Goal: Register for event/course

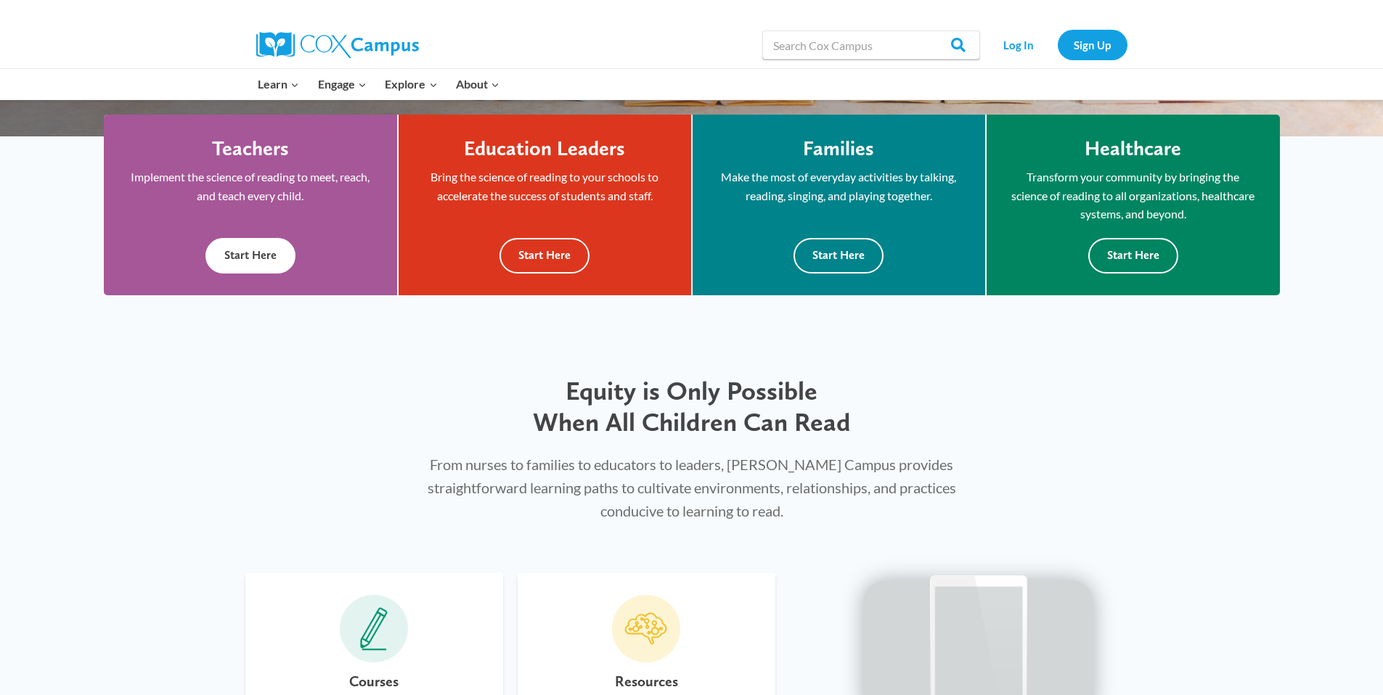
scroll to position [920, 0]
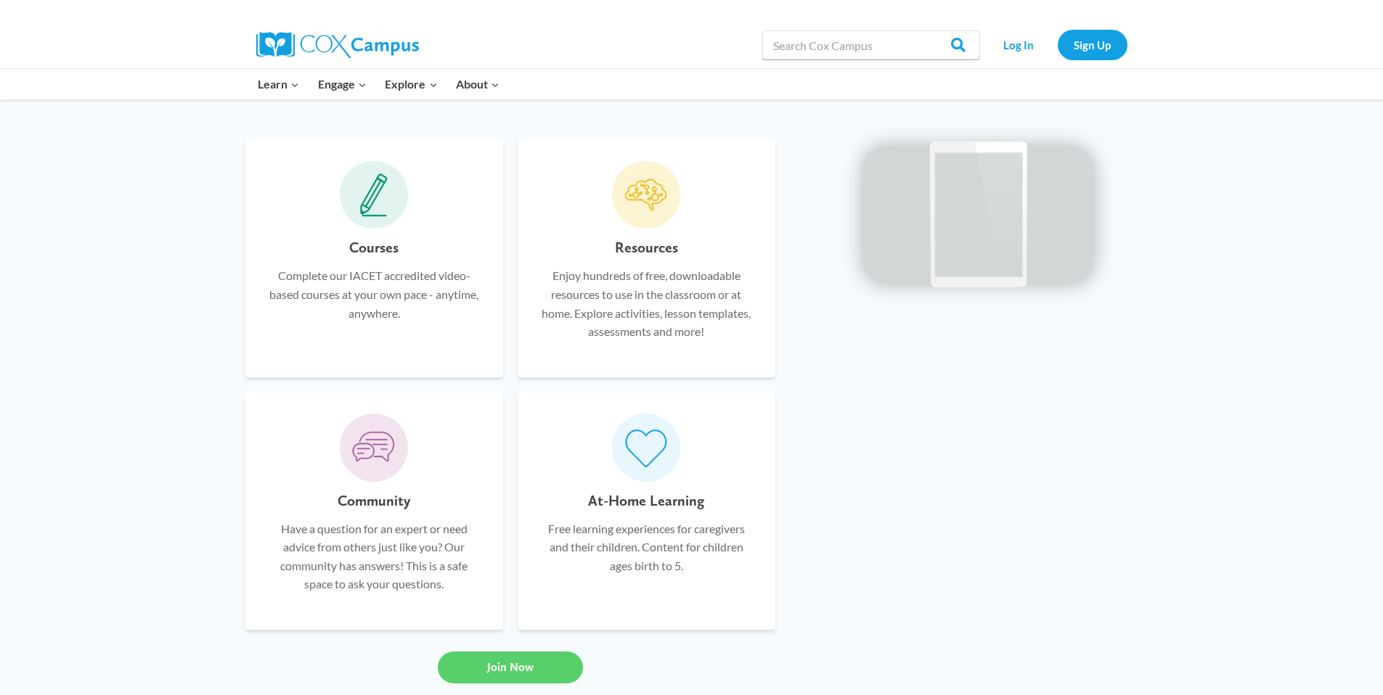
click at [382, 202] on icon at bounding box center [374, 195] width 28 height 44
click at [372, 250] on h6 "Courses" at bounding box center [373, 247] width 49 height 23
click at [371, 202] on icon at bounding box center [374, 195] width 28 height 44
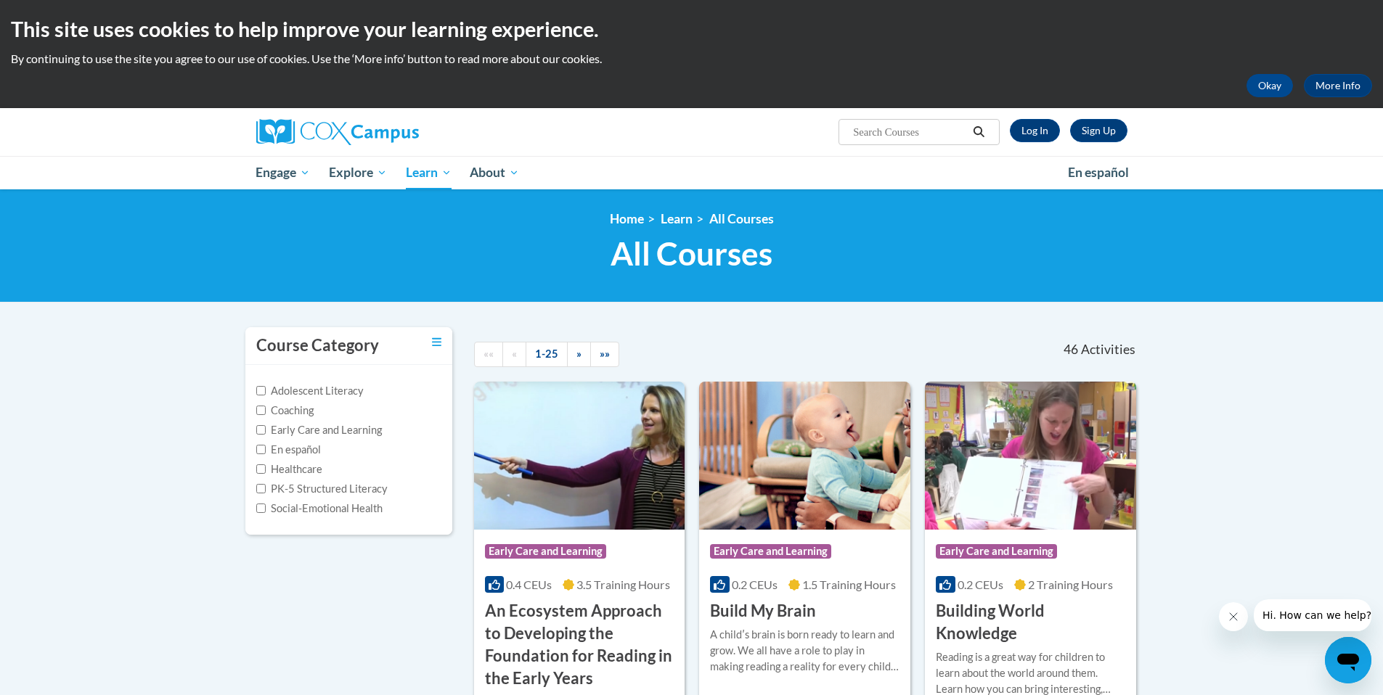
click at [895, 129] on input "Search..." at bounding box center [909, 131] width 116 height 17
type input "early literacy"
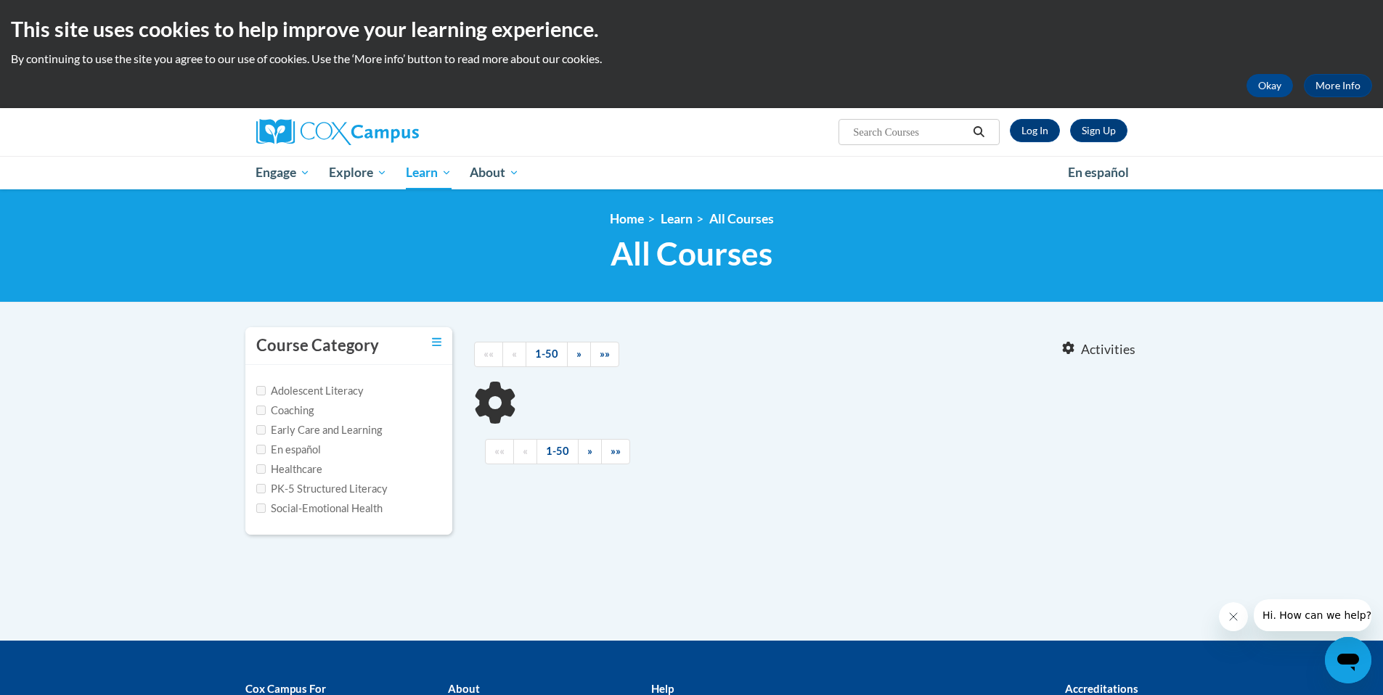
type input "early literacy"
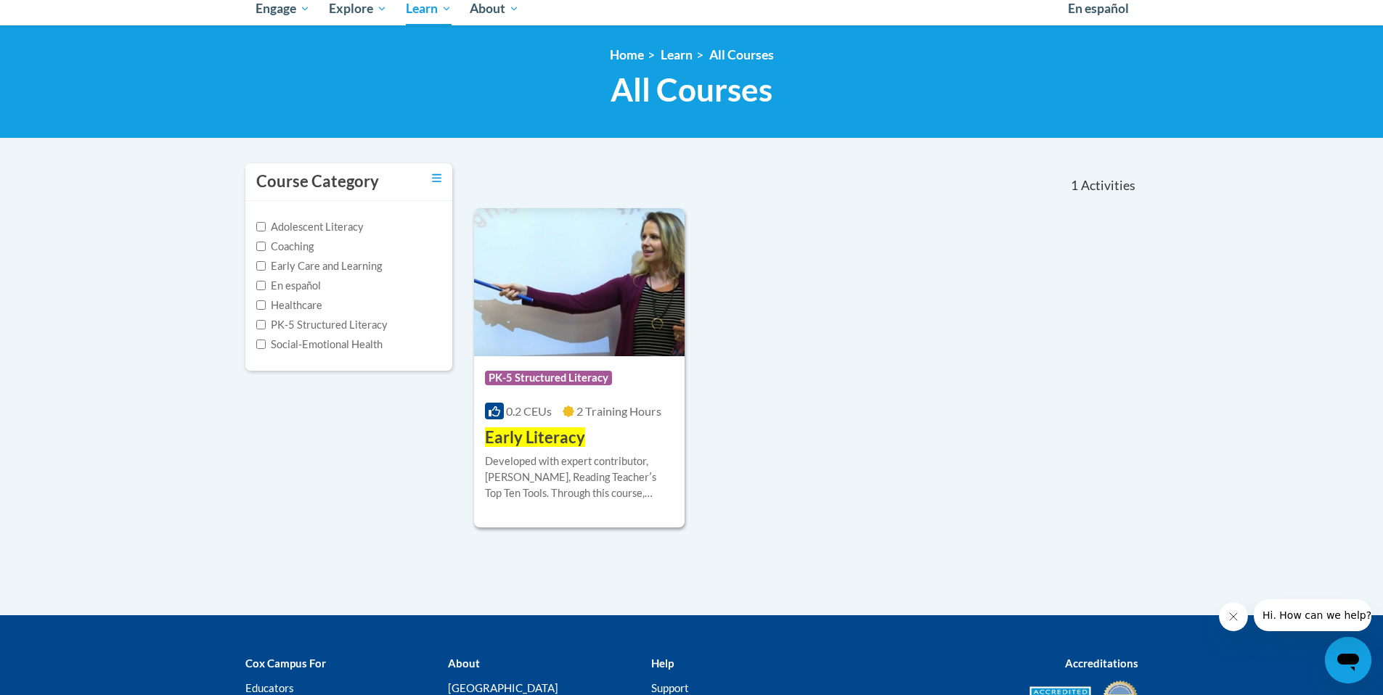
scroll to position [232, 0]
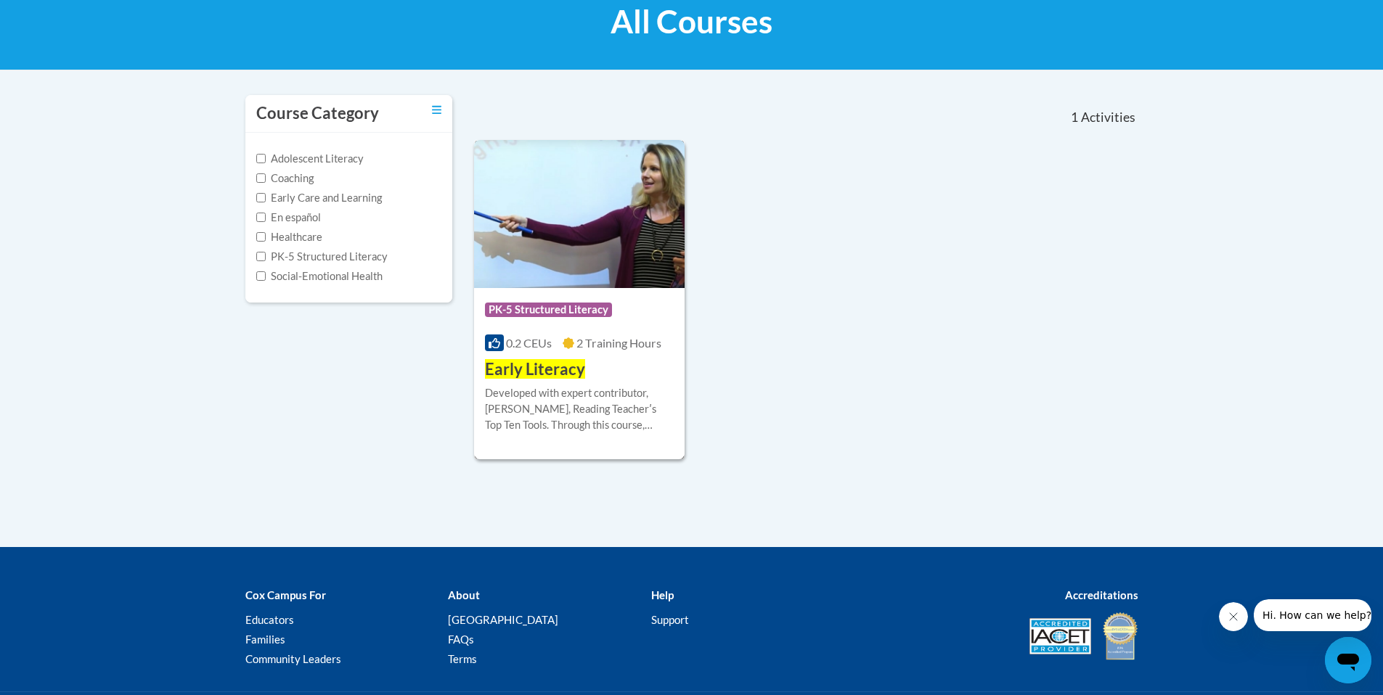
click at [544, 374] on span "Early Literacy" at bounding box center [535, 369] width 100 height 20
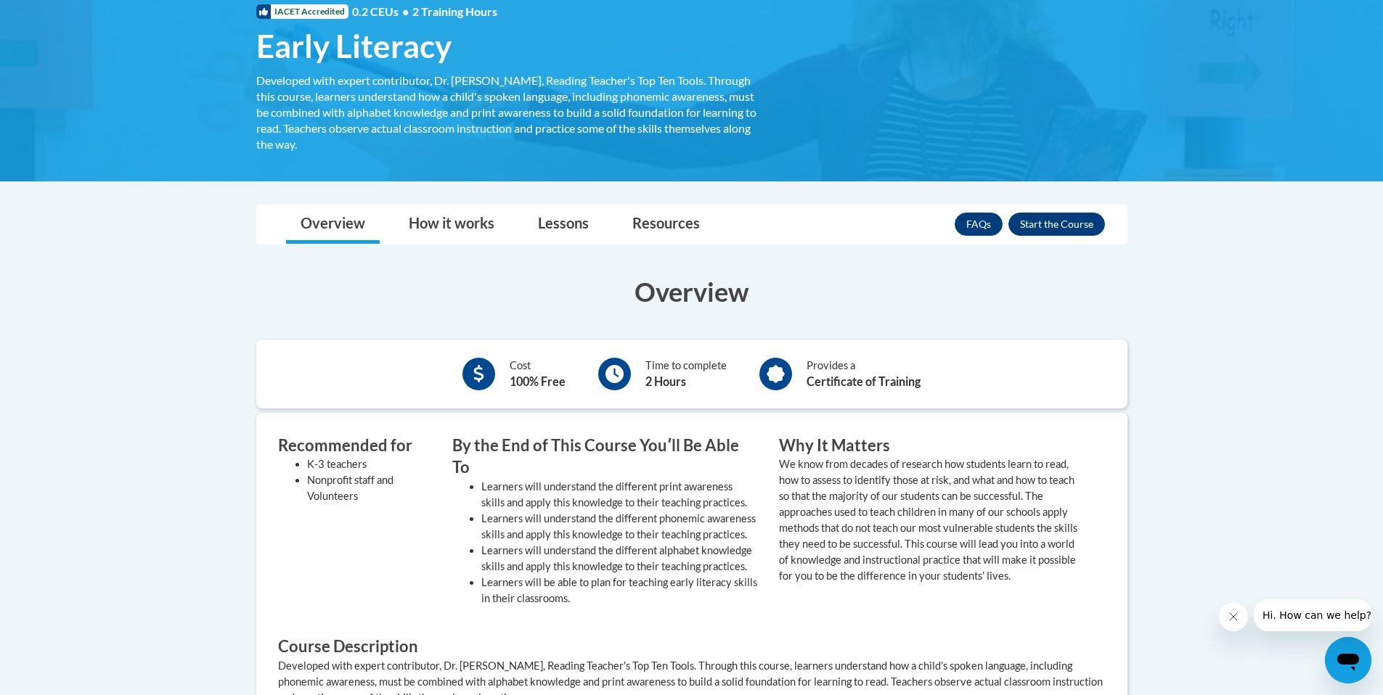
scroll to position [157, 0]
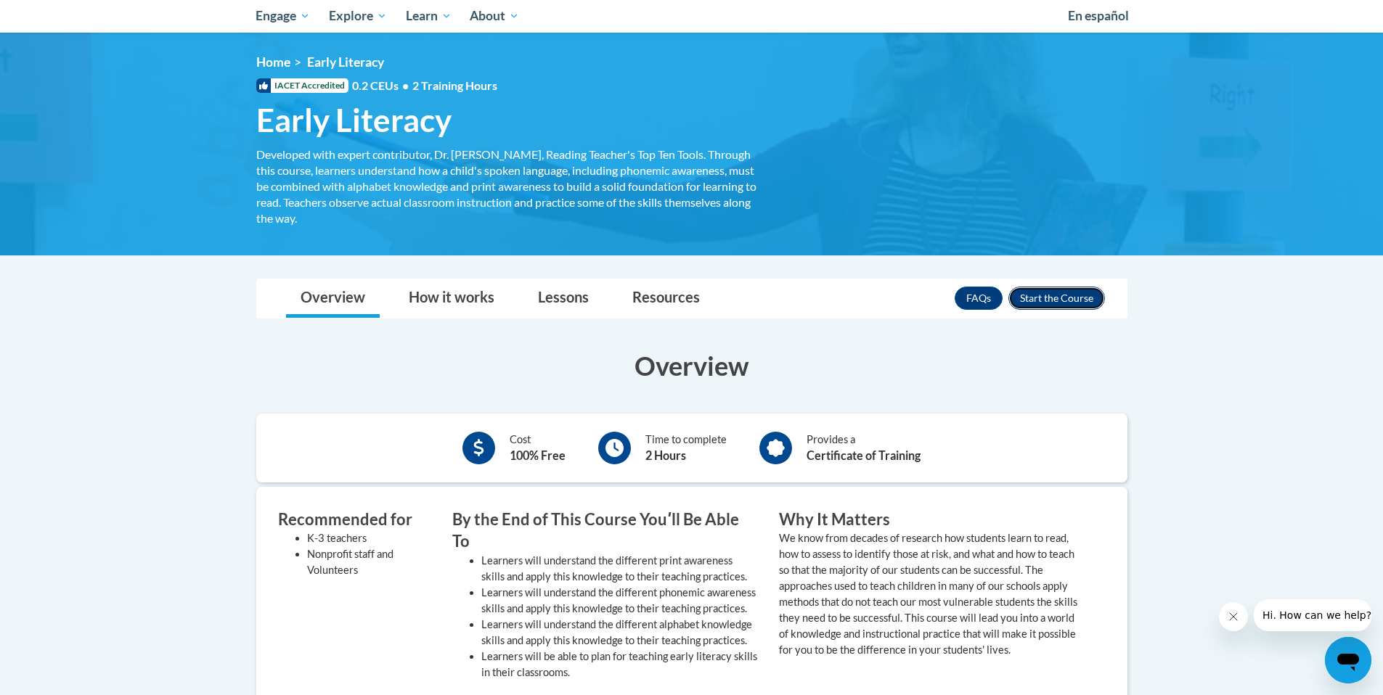
click at [1088, 301] on button "Enroll" at bounding box center [1056, 298] width 97 height 23
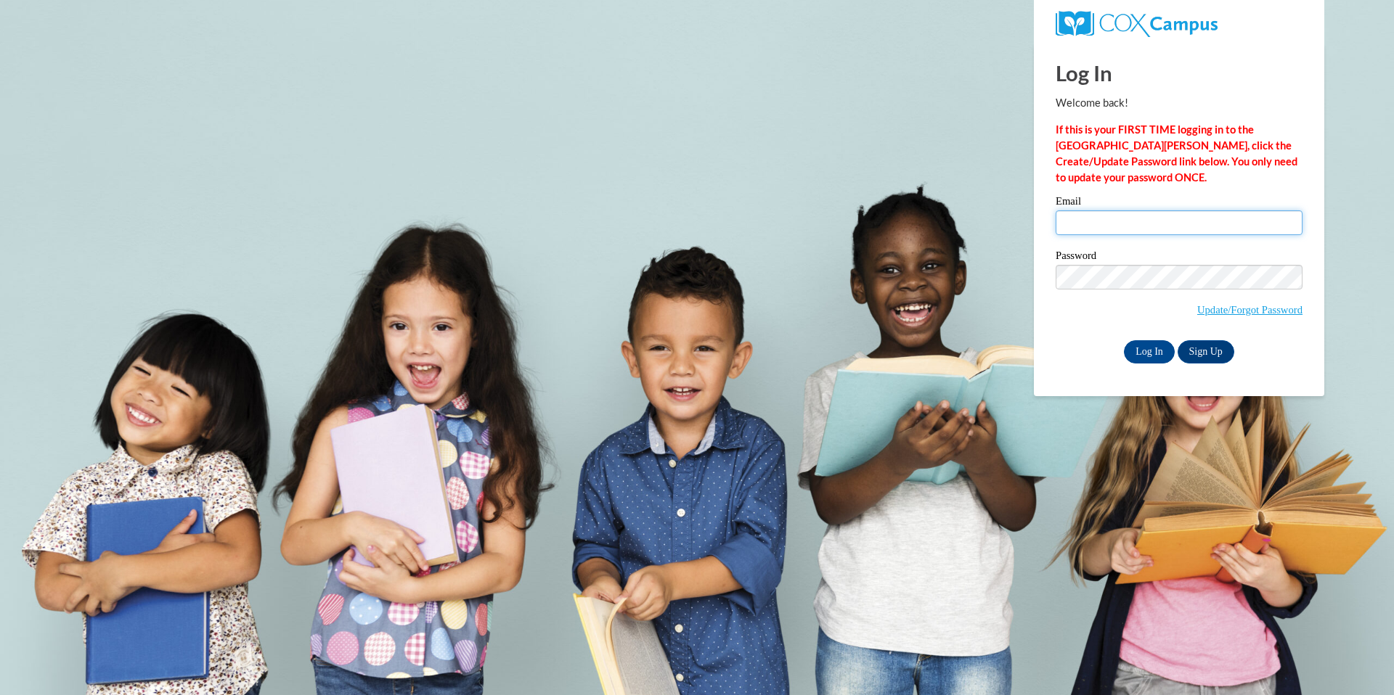
click at [1080, 224] on input "Email" at bounding box center [1178, 222] width 247 height 25
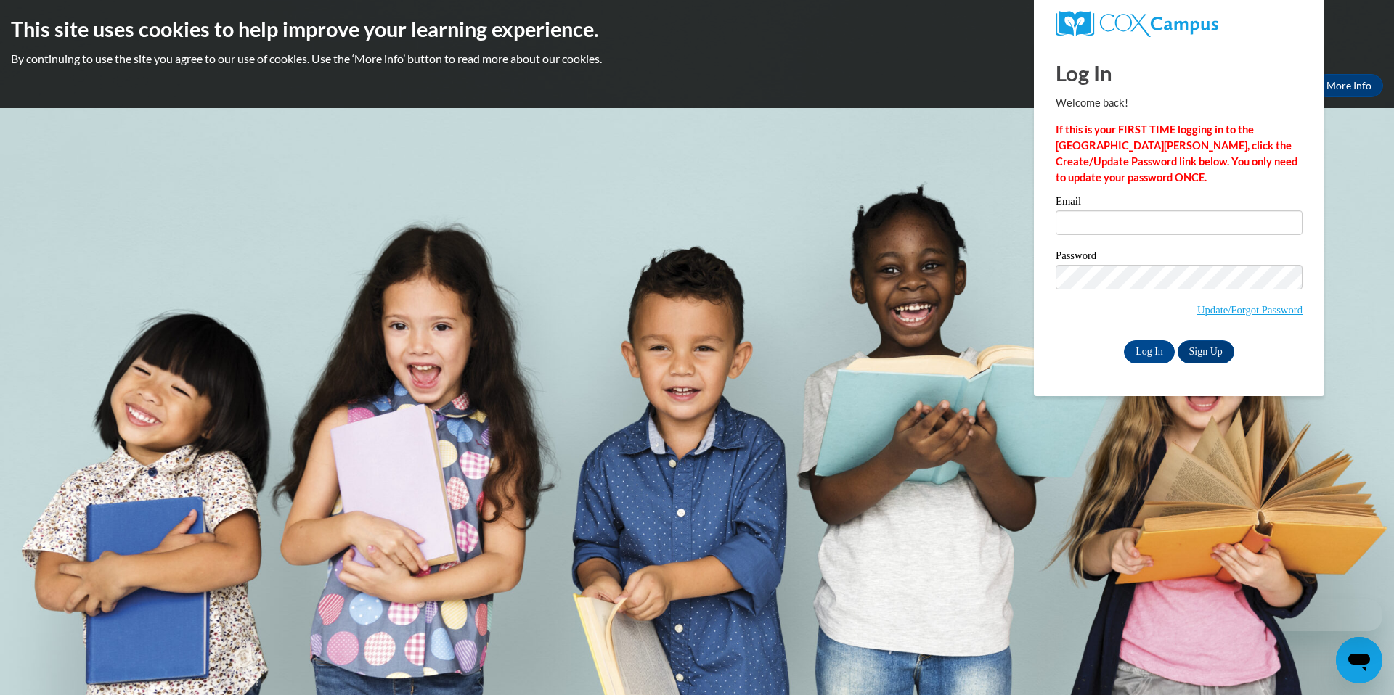
click at [1140, 259] on label "Password" at bounding box center [1178, 257] width 247 height 15
click at [1075, 225] on input "Email" at bounding box center [1178, 222] width 247 height 25
type input "[EMAIL_ADDRESS][DOMAIN_NAME]"
click at [1160, 353] on input "Log In" at bounding box center [1149, 351] width 51 height 23
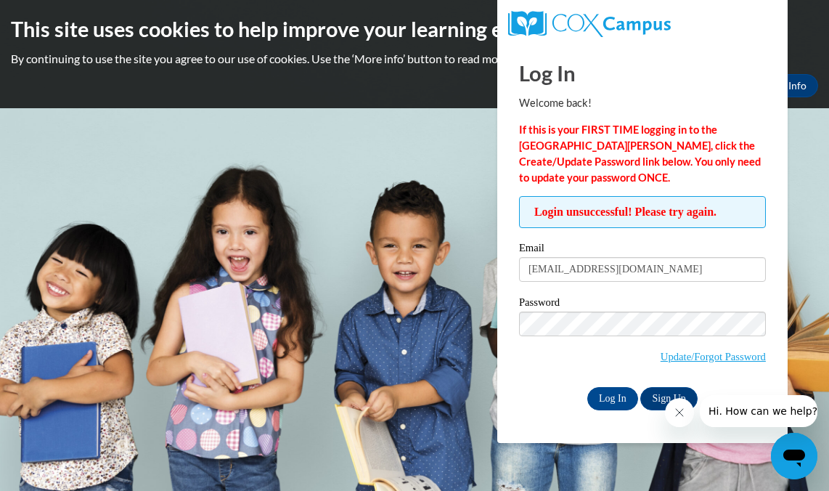
click at [666, 397] on div at bounding box center [741, 411] width 152 height 32
click at [658, 398] on link "Sign Up" at bounding box center [668, 398] width 57 height 23
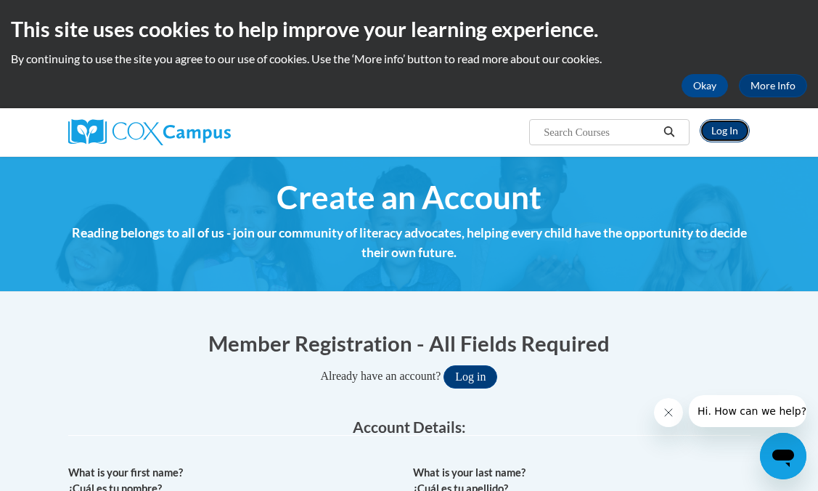
click at [717, 131] on link "Log In" at bounding box center [725, 130] width 50 height 23
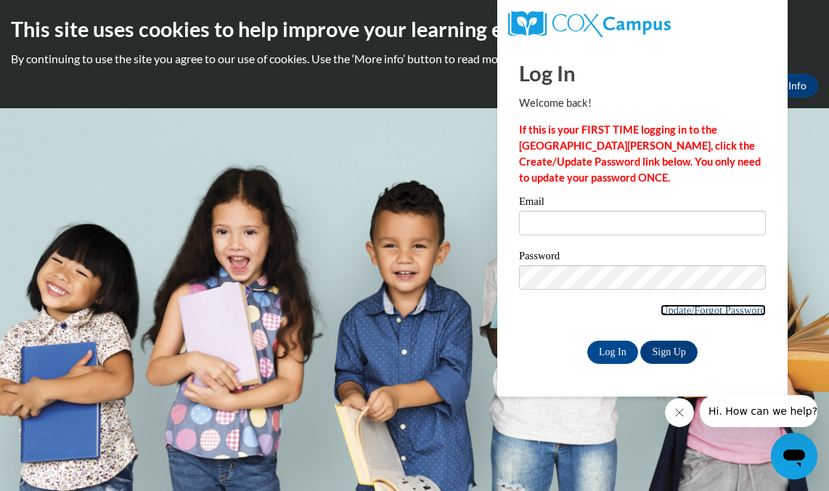
click at [725, 309] on link "Update/Forgot Password" at bounding box center [712, 310] width 105 height 12
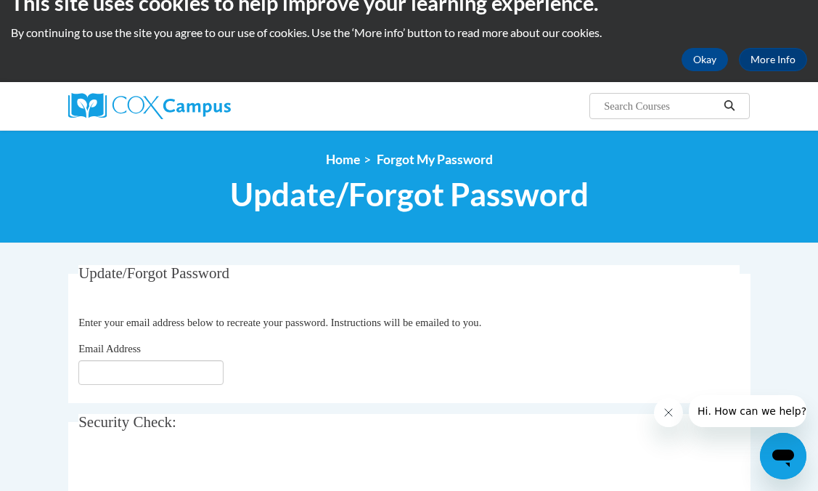
scroll to position [28, 0]
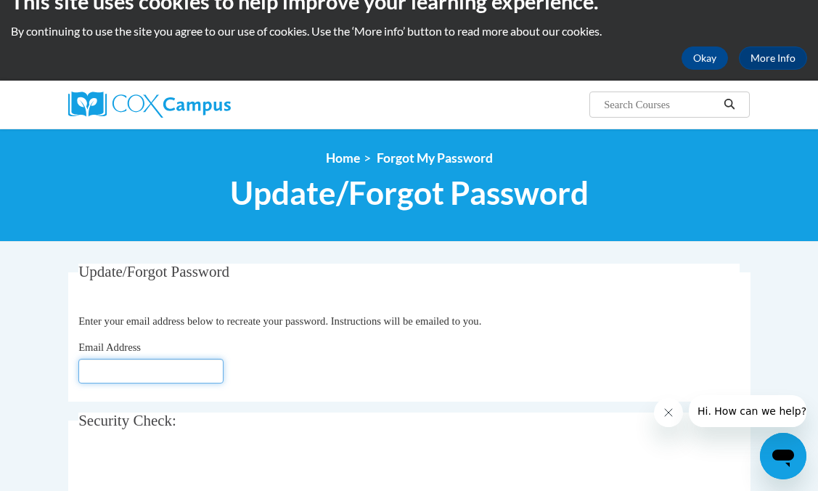
click at [134, 365] on input "Email Address" at bounding box center [150, 371] width 145 height 25
type input "[EMAIL_ADDRESS][DOMAIN_NAME]"
click at [289, 377] on div "Email Address mbnorris@olemiss.edu" at bounding box center [408, 361] width 661 height 44
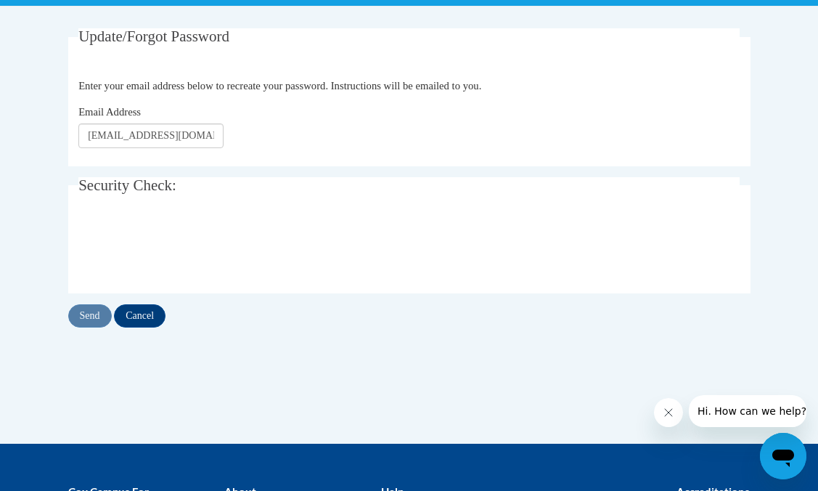
scroll to position [267, 0]
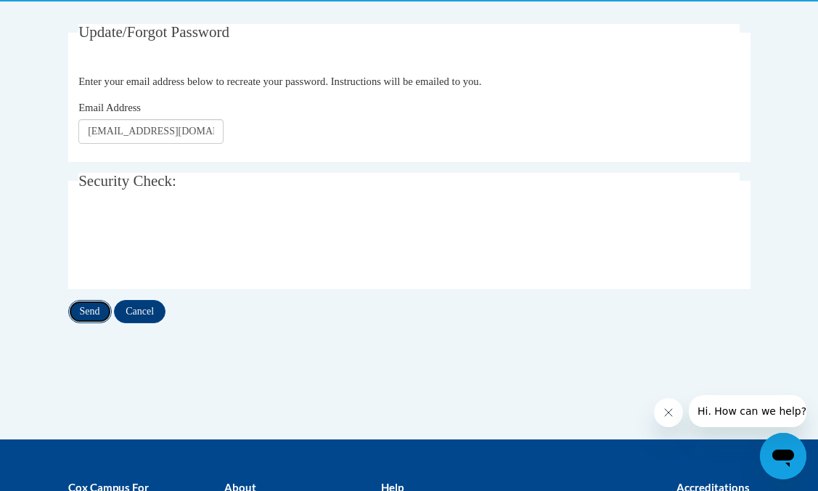
click at [94, 308] on input "Send" at bounding box center [90, 311] width 44 height 23
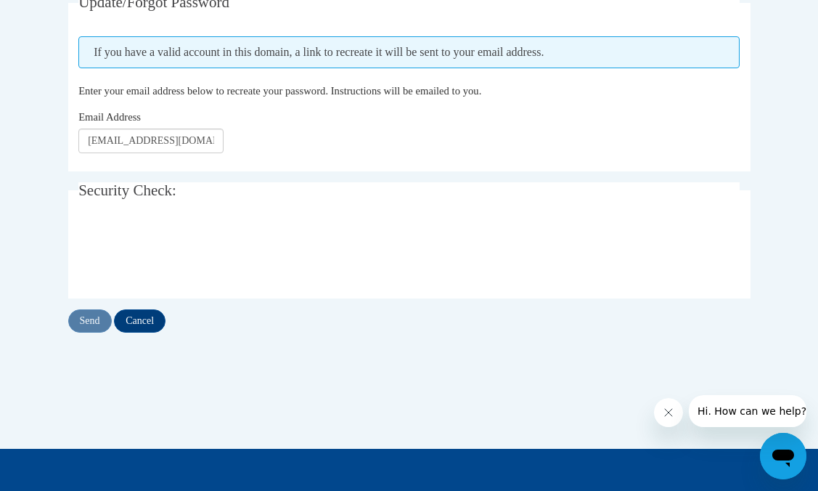
scroll to position [299, 0]
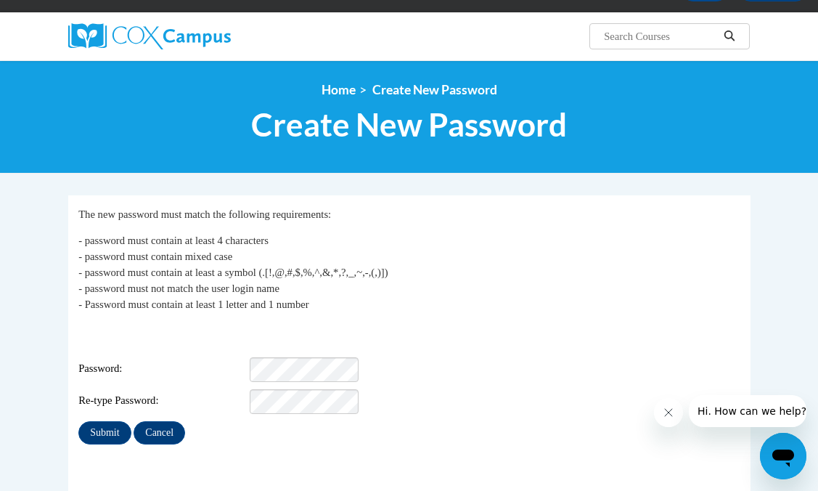
scroll to position [266, 0]
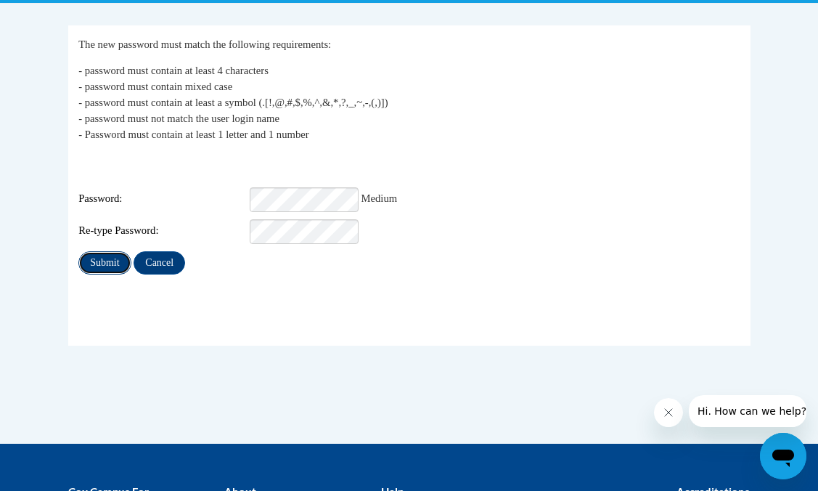
click at [97, 253] on input "Submit" at bounding box center [104, 262] width 52 height 23
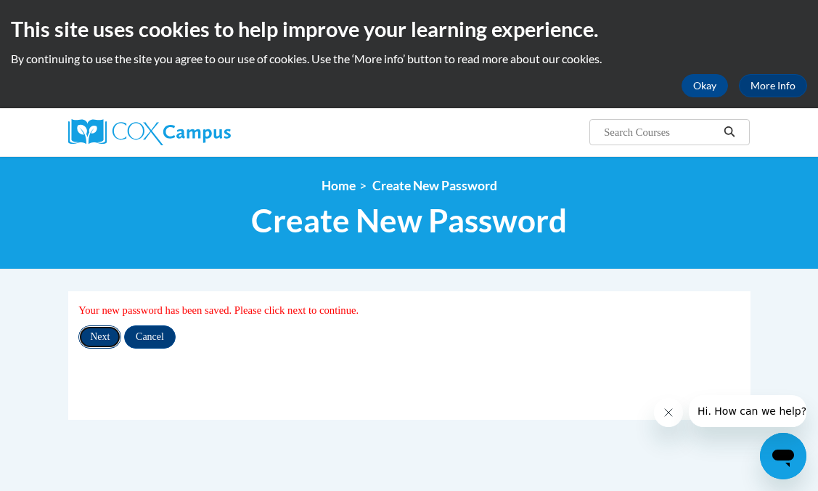
click at [107, 331] on input "Next" at bounding box center [99, 336] width 43 height 23
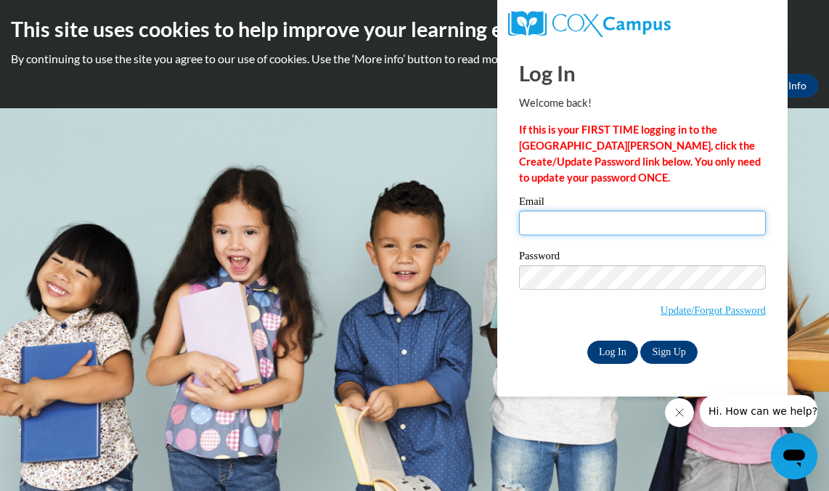
type input "[EMAIL_ADDRESS][DOMAIN_NAME]"
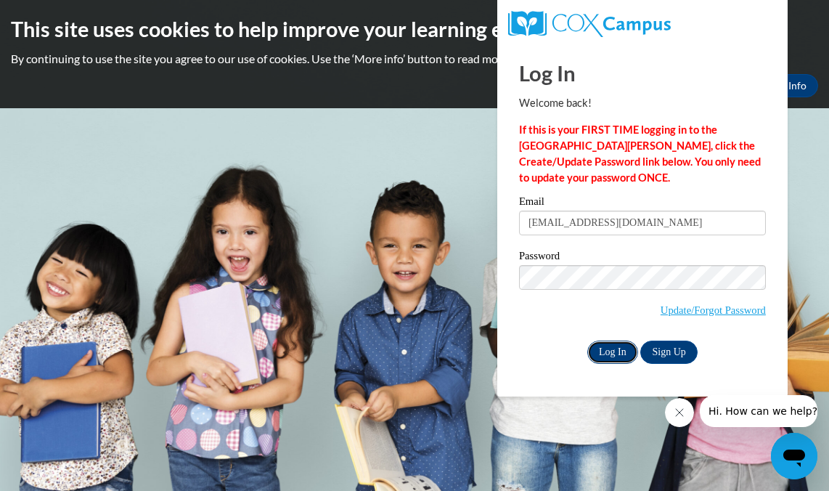
click at [625, 351] on input "Log In" at bounding box center [612, 351] width 51 height 23
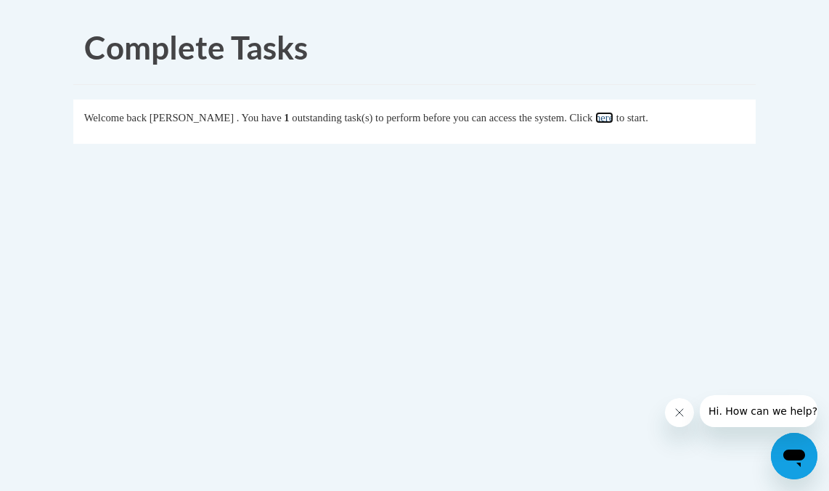
click at [613, 116] on link "here" at bounding box center [604, 118] width 18 height 12
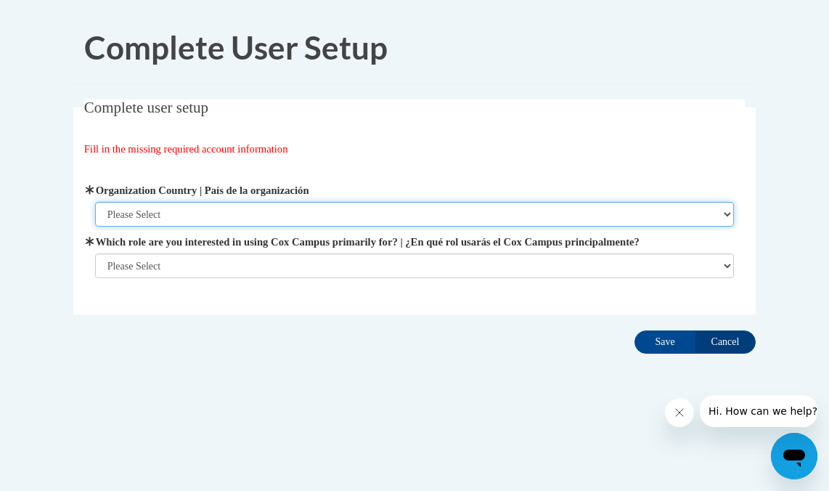
click at [211, 217] on select "Please Select [GEOGRAPHIC_DATA] | [GEOGRAPHIC_DATA] Outside of [GEOGRAPHIC_DATA…" at bounding box center [414, 214] width 639 height 25
select select "ad49bcad-a171-4b2e-b99c-48b446064914"
click at [95, 202] on select "Please Select [GEOGRAPHIC_DATA] | [GEOGRAPHIC_DATA] Outside of [GEOGRAPHIC_DATA…" at bounding box center [414, 214] width 639 height 25
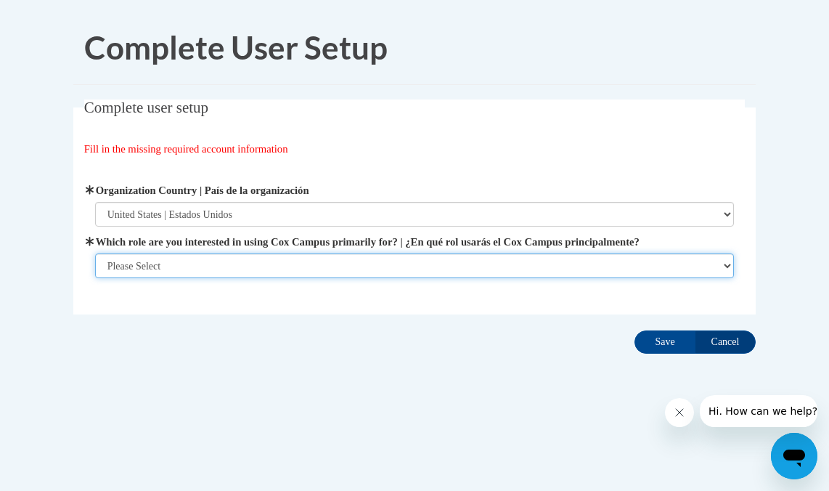
click at [200, 259] on select "Please Select College/University | Colegio/Universidad Community/Nonprofit Part…" at bounding box center [414, 265] width 639 height 25
select select "5a18ea06-2b54-4451-96f2-d152daf9eac5"
click at [95, 278] on select "Please Select College/University | Colegio/Universidad Community/Nonprofit Part…" at bounding box center [414, 265] width 639 height 25
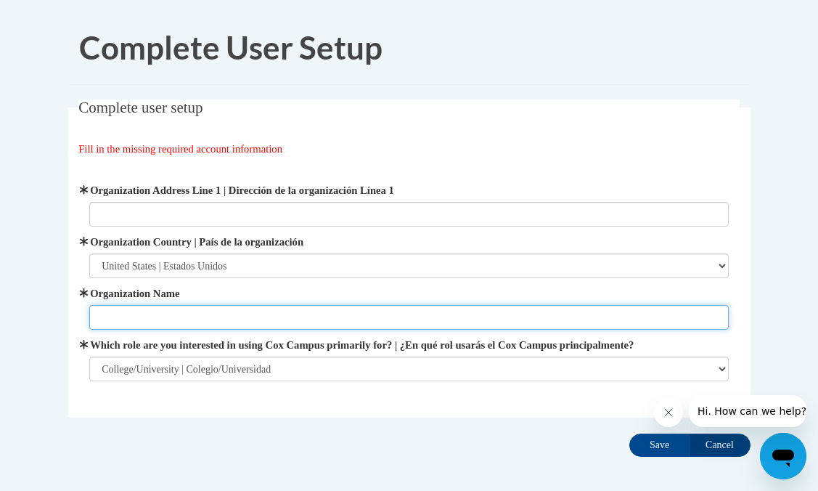
click at [262, 319] on input "Organization Name" at bounding box center [408, 317] width 639 height 25
type input "Ole Miss"
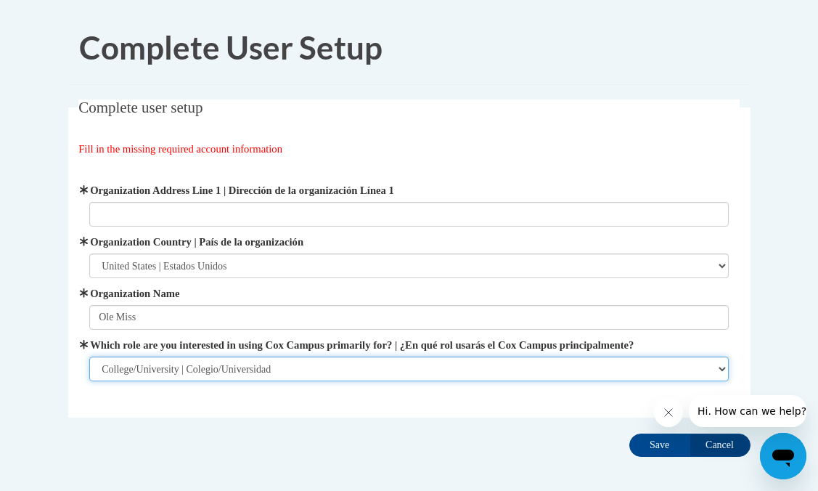
click at [351, 377] on select "Please Select College/University | Colegio/Universidad Community/Nonprofit Part…" at bounding box center [408, 368] width 639 height 25
click at [89, 356] on select "Please Select College/University | Colegio/Universidad Community/Nonprofit Part…" at bounding box center [408, 368] width 639 height 25
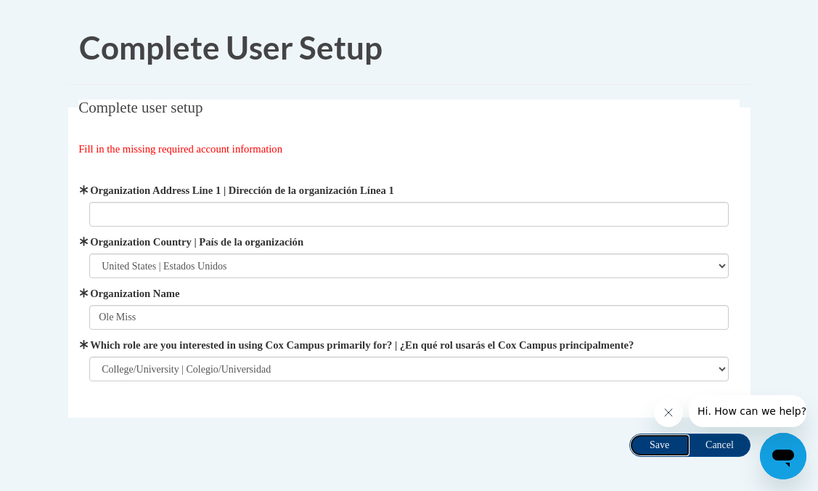
click at [670, 449] on input "Save" at bounding box center [659, 444] width 61 height 23
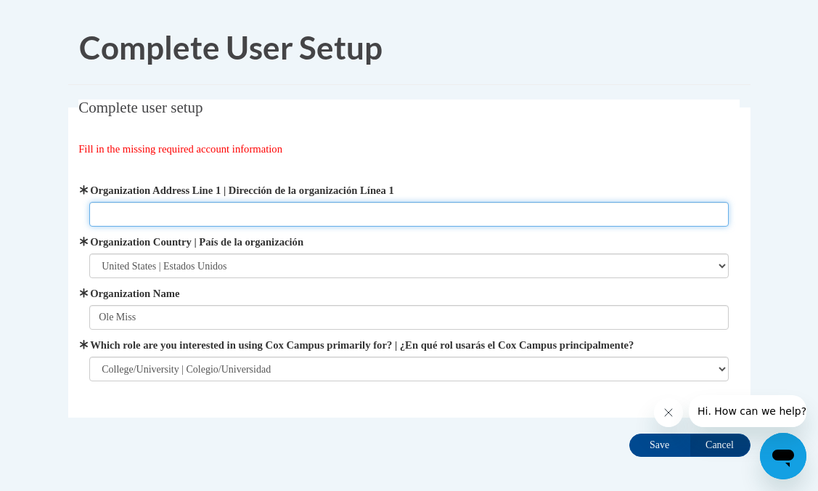
click at [209, 213] on input "Organization Address Line 1 | Dirección de la organización Línea 1" at bounding box center [408, 214] width 639 height 25
type input "123"
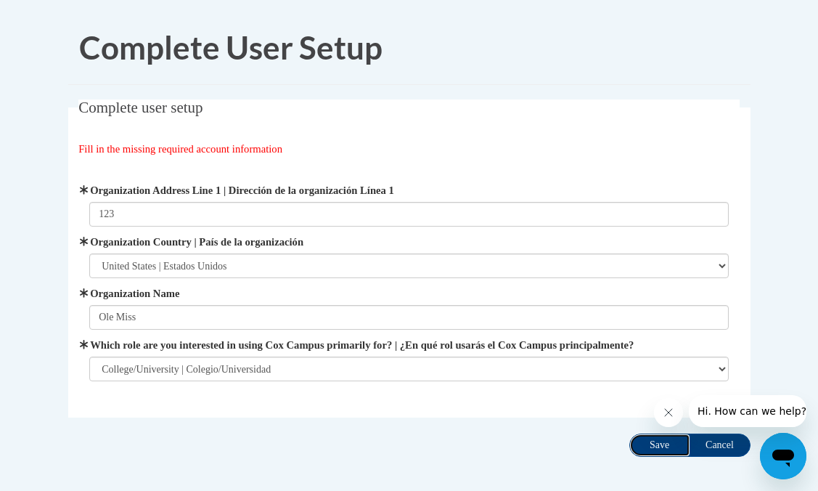
click at [648, 448] on input "Save" at bounding box center [659, 444] width 61 height 23
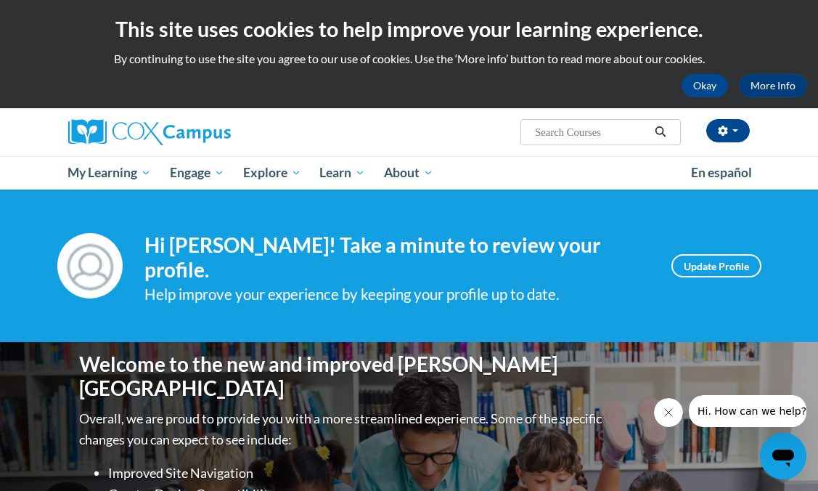
click at [571, 133] on input "Search..." at bounding box center [591, 131] width 116 height 17
type input "early literacy"
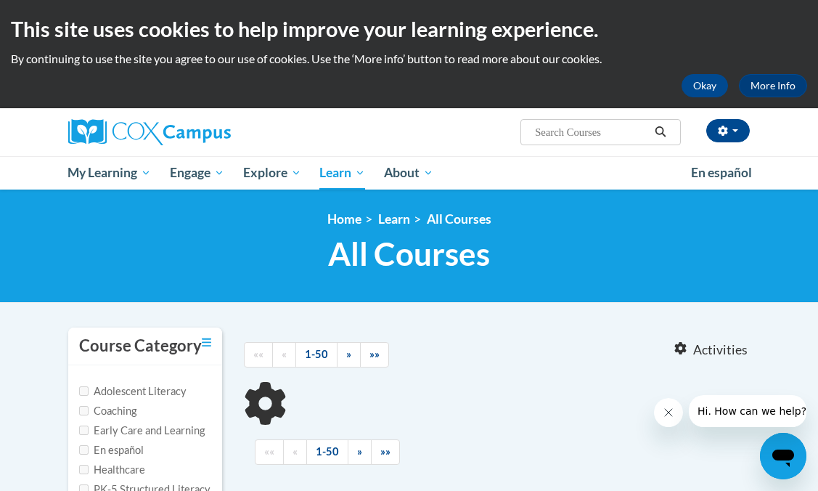
type input "early literacy"
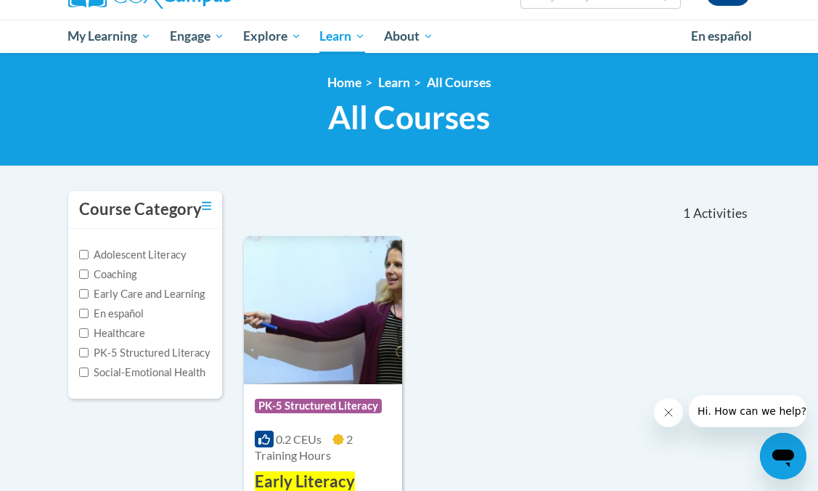
scroll to position [285, 0]
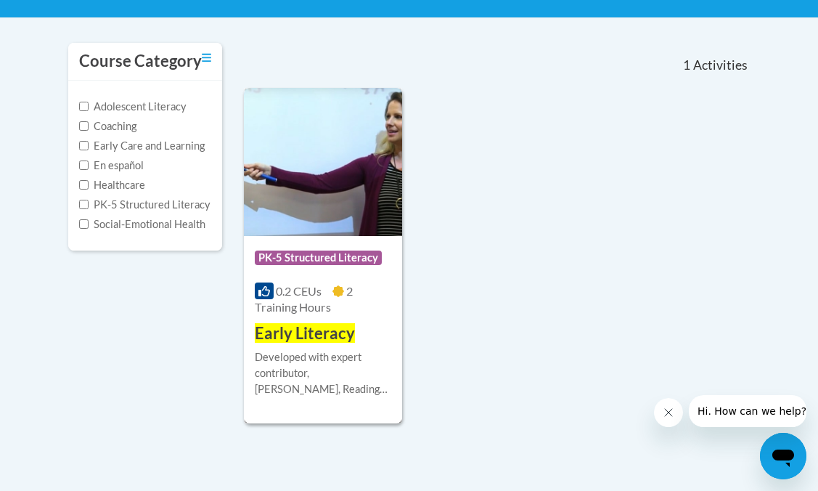
click at [326, 335] on span "Early Literacy" at bounding box center [305, 333] width 100 height 20
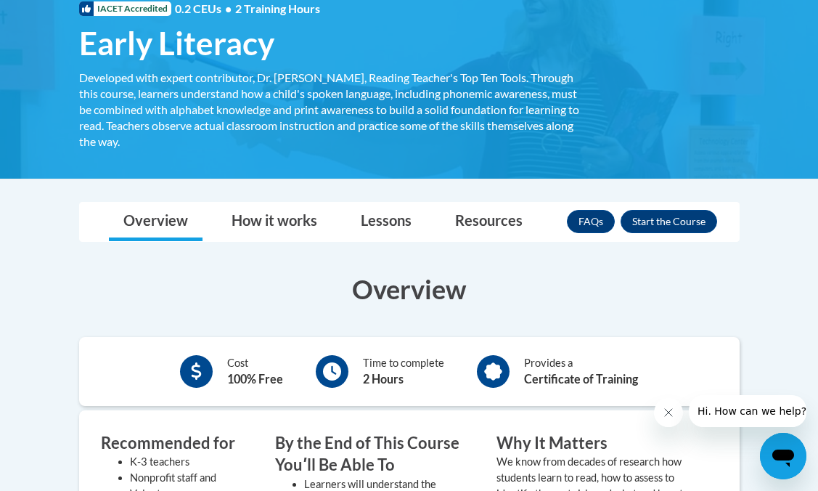
scroll to position [231, 0]
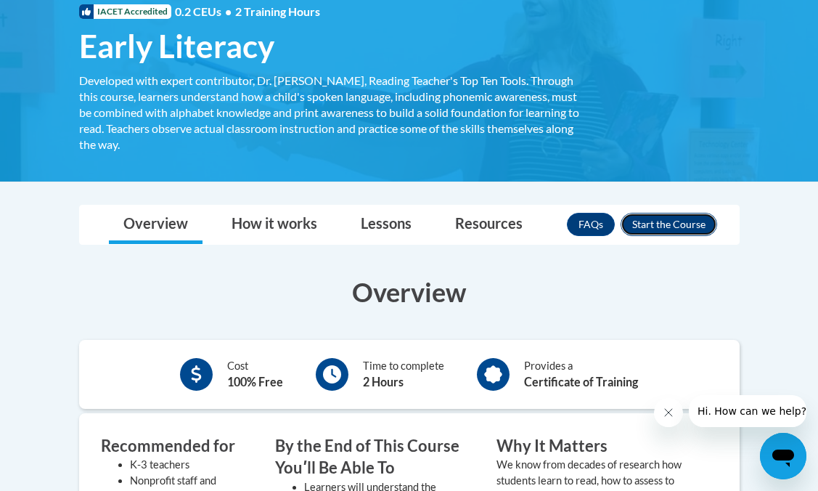
click at [653, 231] on button "Enroll" at bounding box center [669, 224] width 97 height 23
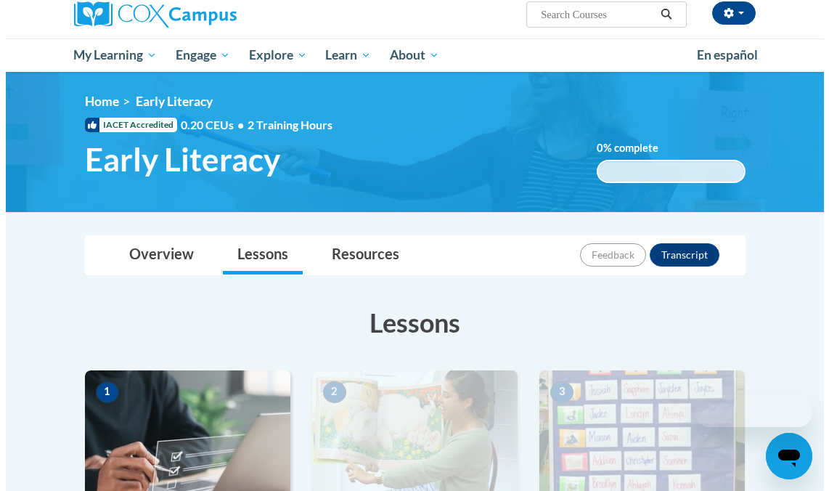
scroll to position [462, 0]
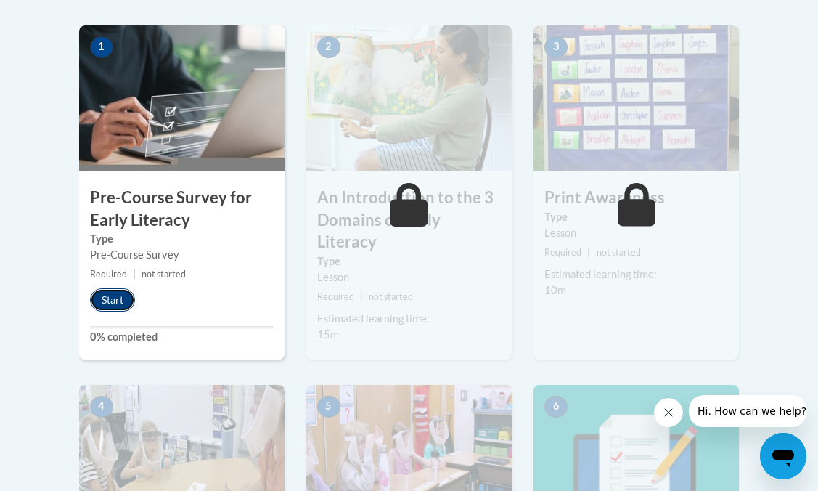
click at [99, 302] on button "Start" at bounding box center [112, 299] width 45 height 23
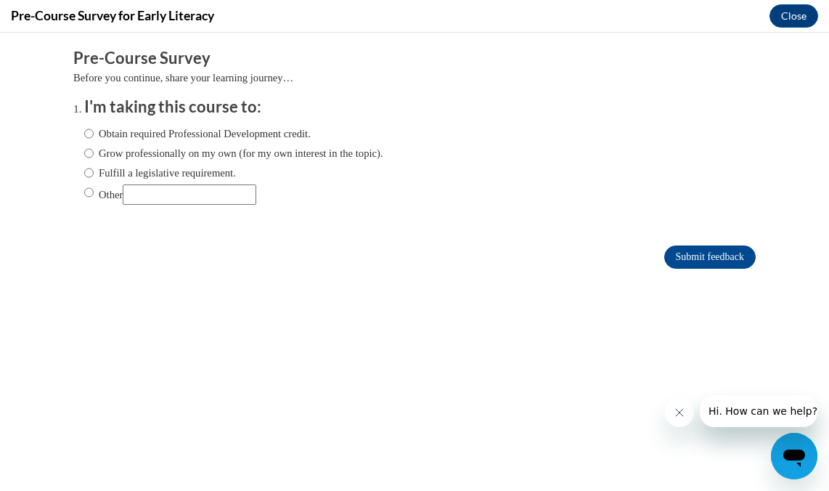
scroll to position [0, 0]
click at [91, 150] on label "Grow professionally on my own (for my own interest in the topic)." at bounding box center [233, 153] width 299 height 16
click at [91, 150] on input "Grow professionally on my own (for my own interest in the topic)." at bounding box center [88, 153] width 9 height 16
radio input "true"
click at [719, 254] on input "Submit feedback" at bounding box center [709, 256] width 91 height 23
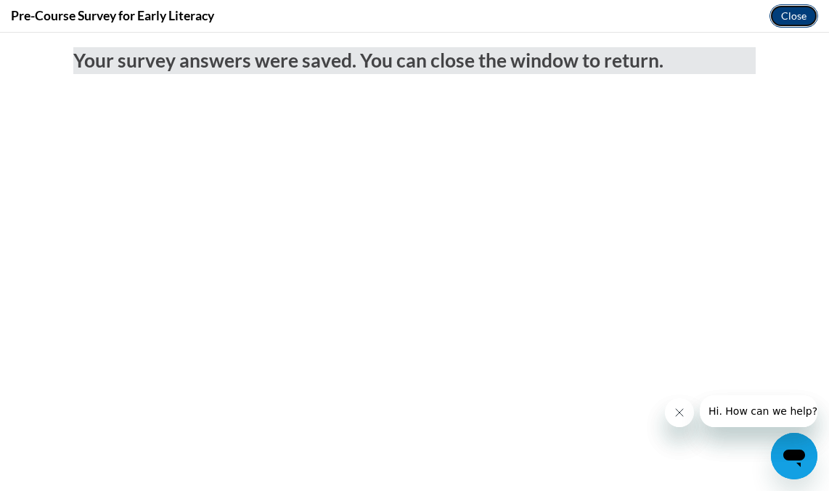
click at [795, 18] on button "Close" at bounding box center [793, 15] width 49 height 23
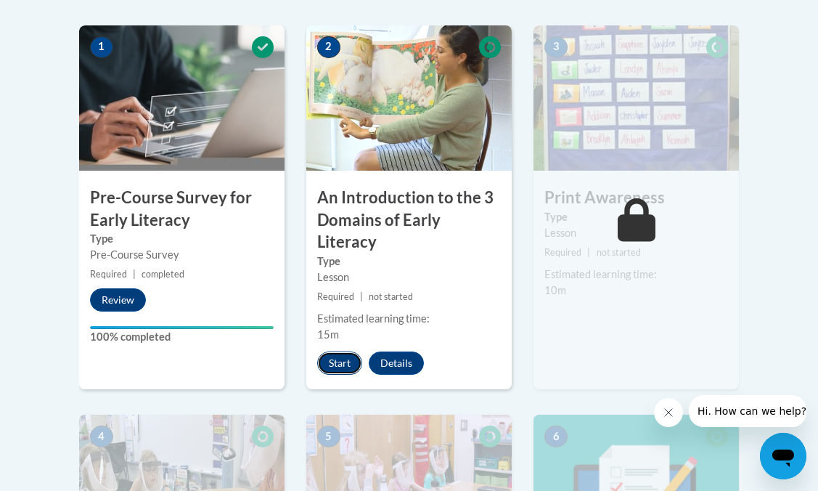
click at [352, 351] on button "Start" at bounding box center [339, 362] width 45 height 23
